Goal: Information Seeking & Learning: Learn about a topic

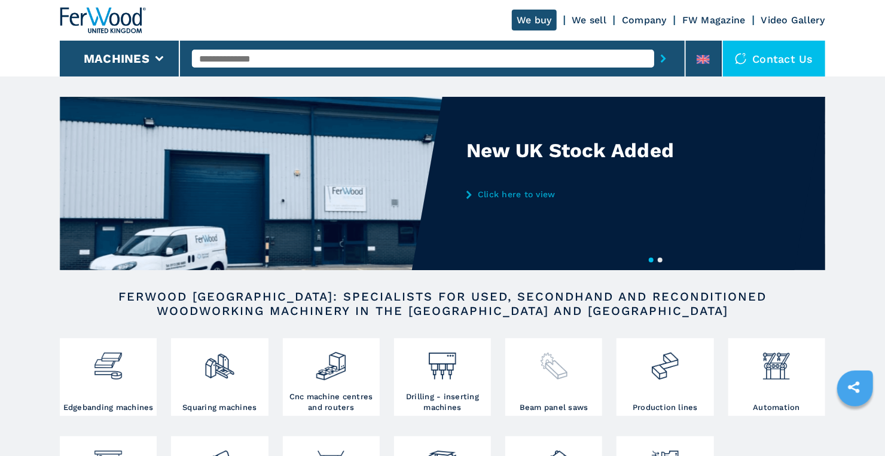
click at [555, 382] on div at bounding box center [553, 372] width 91 height 61
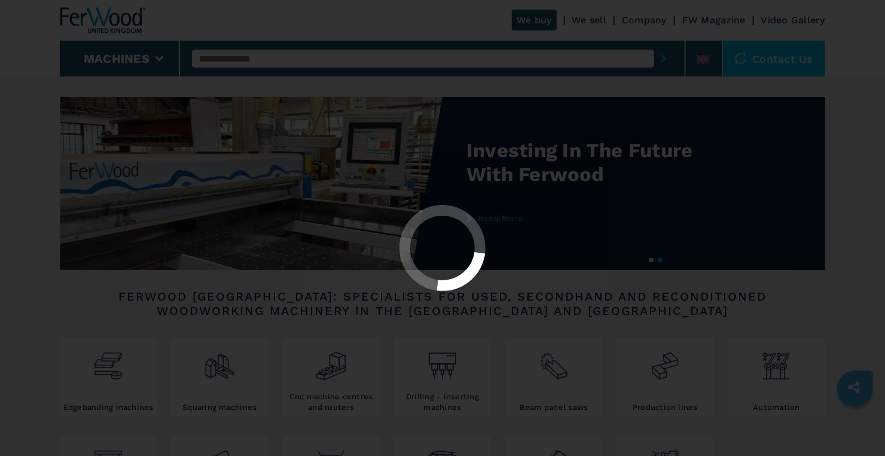
select select "**********"
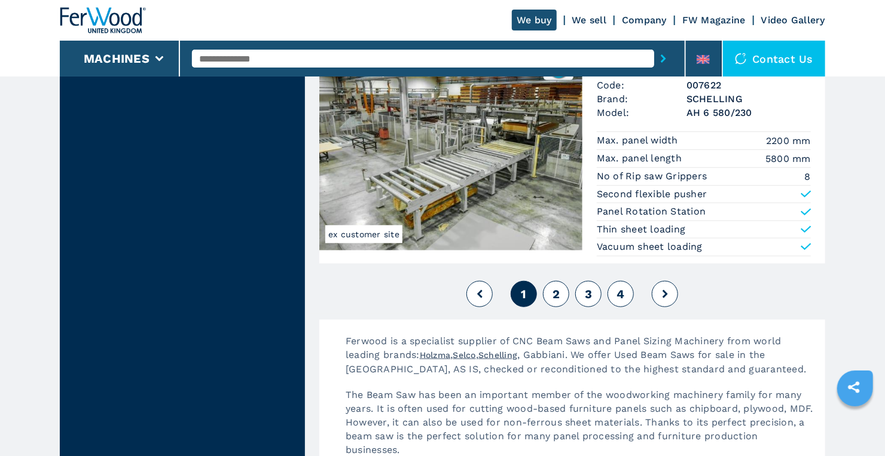
scroll to position [2692, 0]
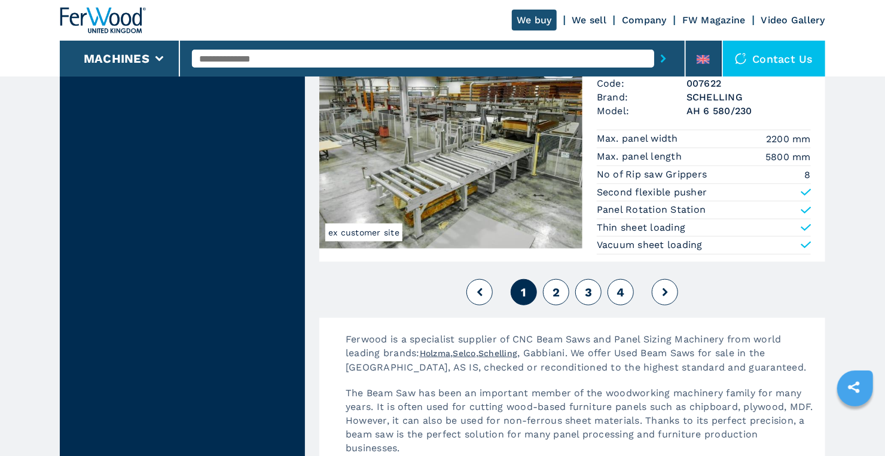
click at [553, 285] on span "2" at bounding box center [556, 292] width 7 height 14
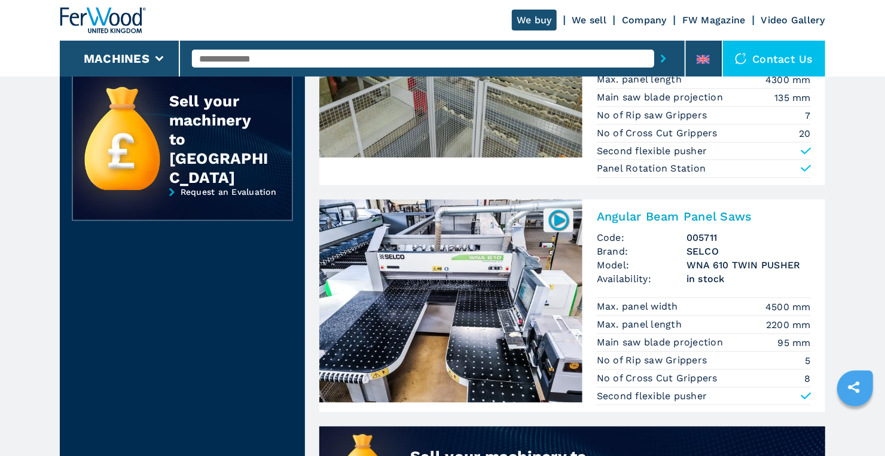
scroll to position [657, 0]
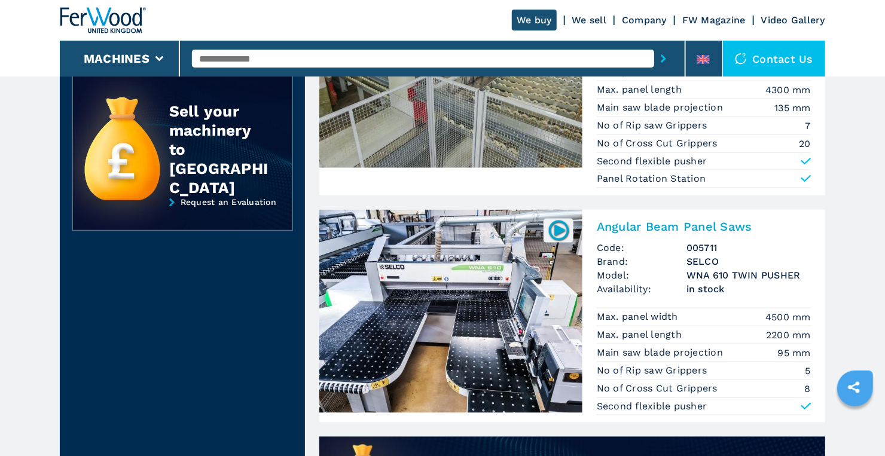
click at [651, 223] on h2 "Angular Beam Panel Saws" at bounding box center [704, 227] width 214 height 14
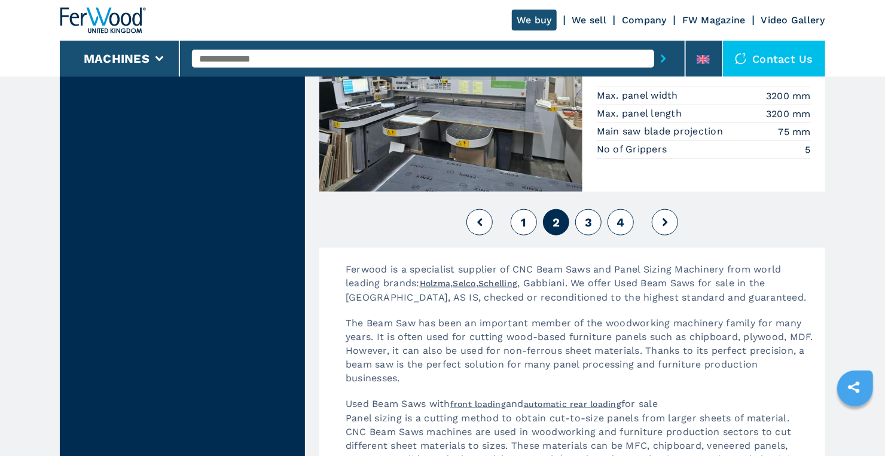
scroll to position [2931, 0]
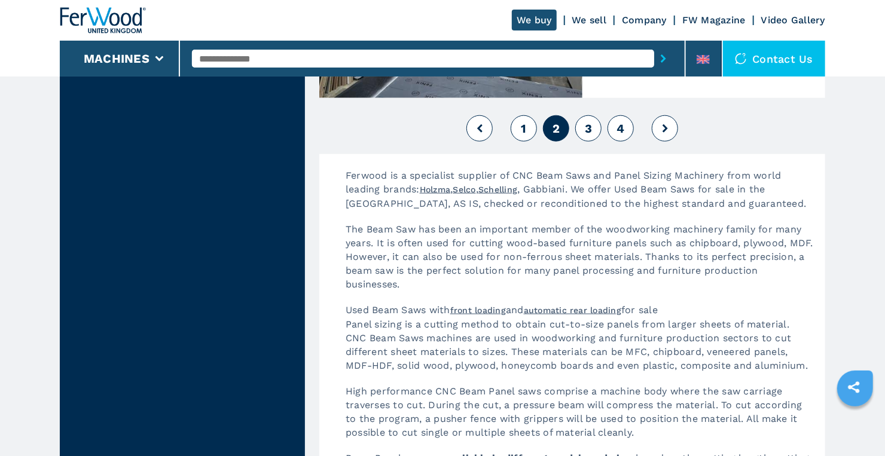
click at [588, 124] on span "3" at bounding box center [588, 128] width 7 height 14
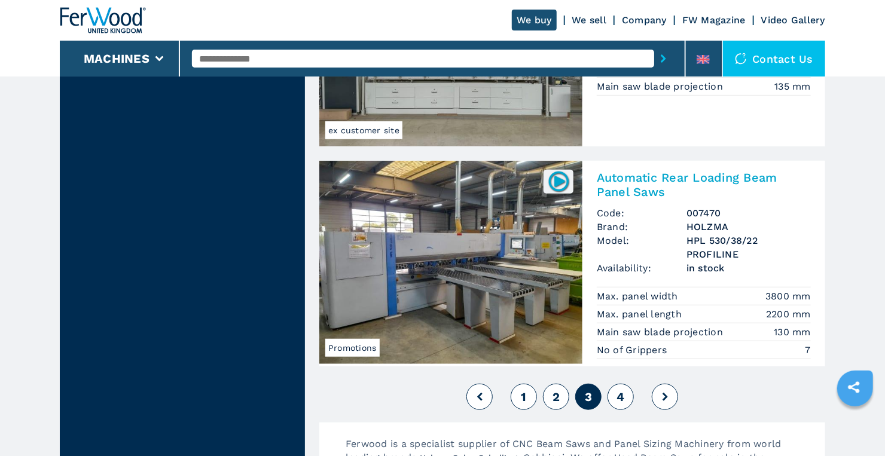
scroll to position [2692, 0]
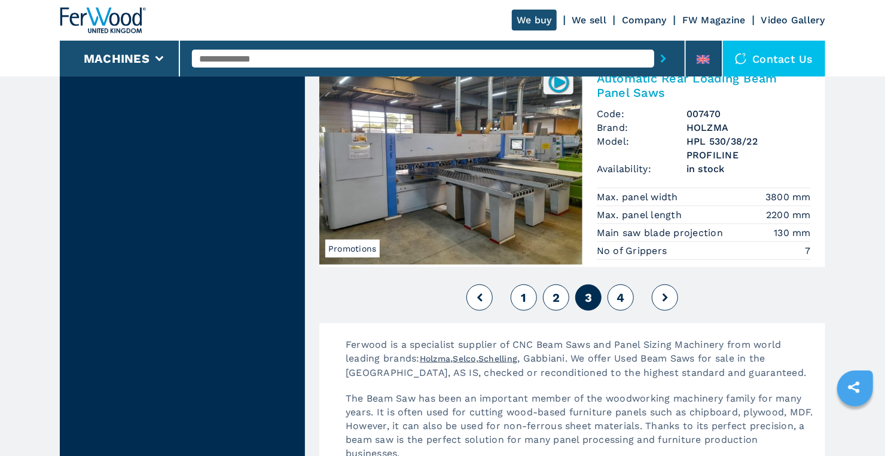
click at [623, 291] on span "4" at bounding box center [621, 298] width 8 height 14
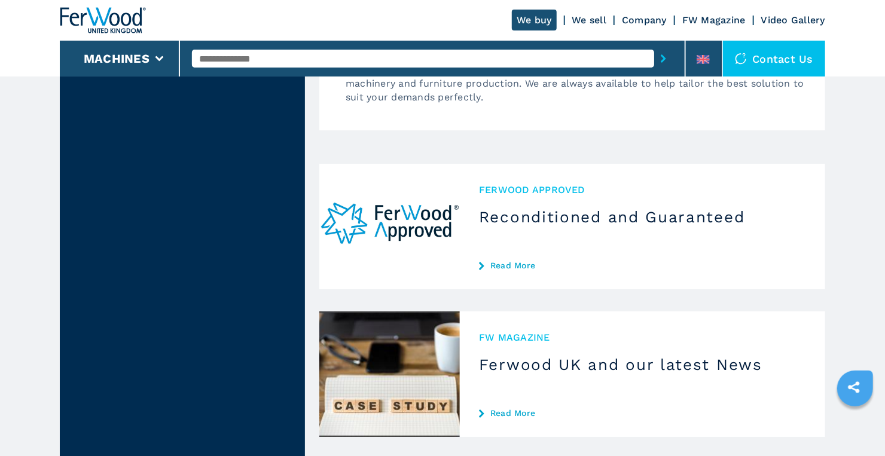
scroll to position [1974, 0]
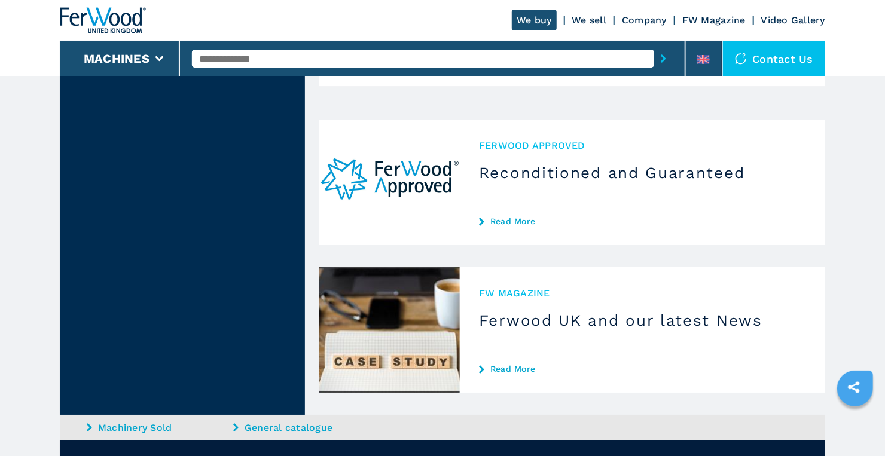
click at [518, 218] on link "Read More" at bounding box center [642, 222] width 327 height 10
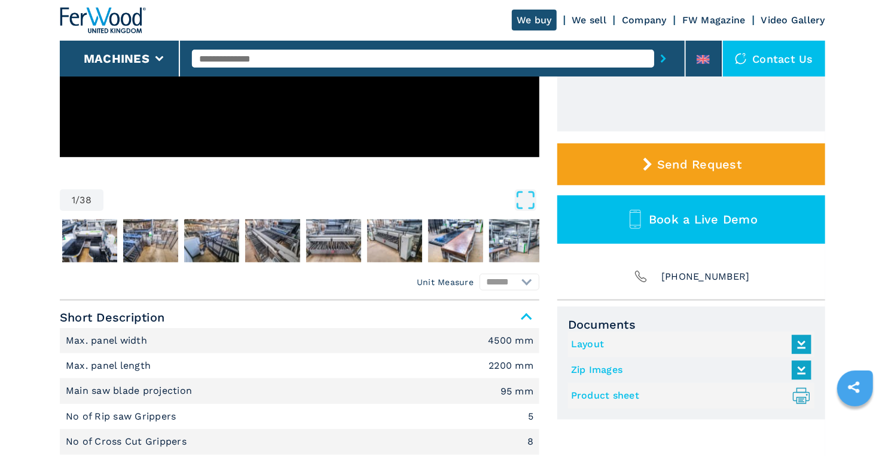
scroll to position [239, 0]
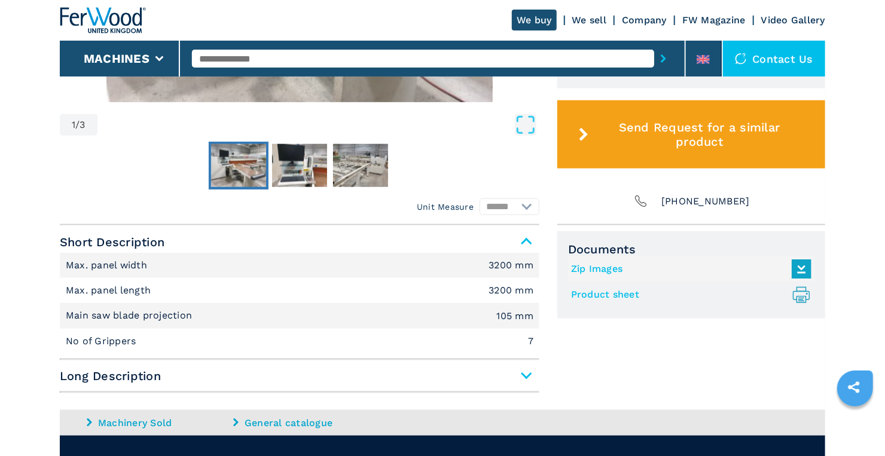
scroll to position [512, 0]
